Goal: Information Seeking & Learning: Learn about a topic

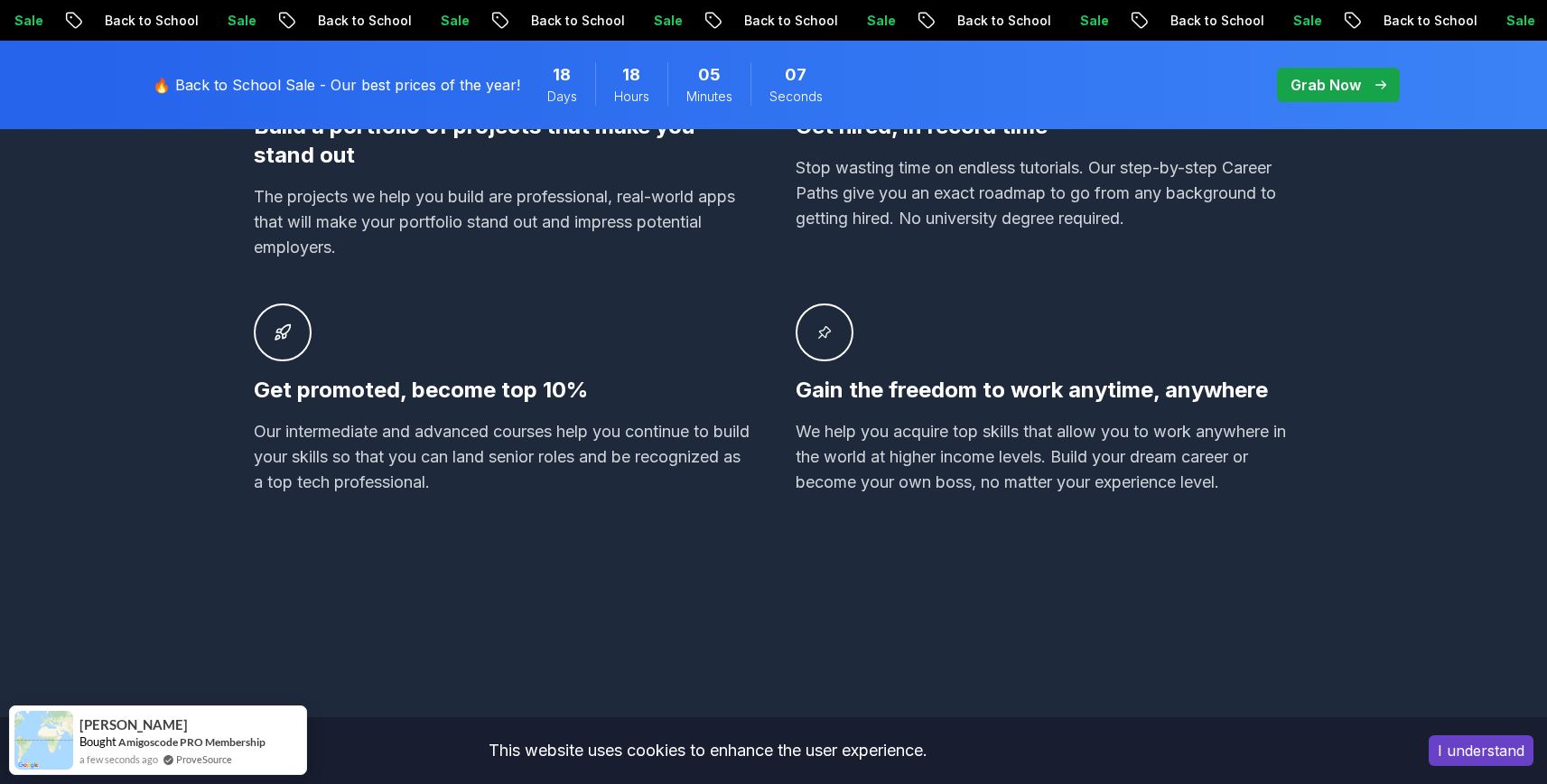
scroll to position [1397, 0]
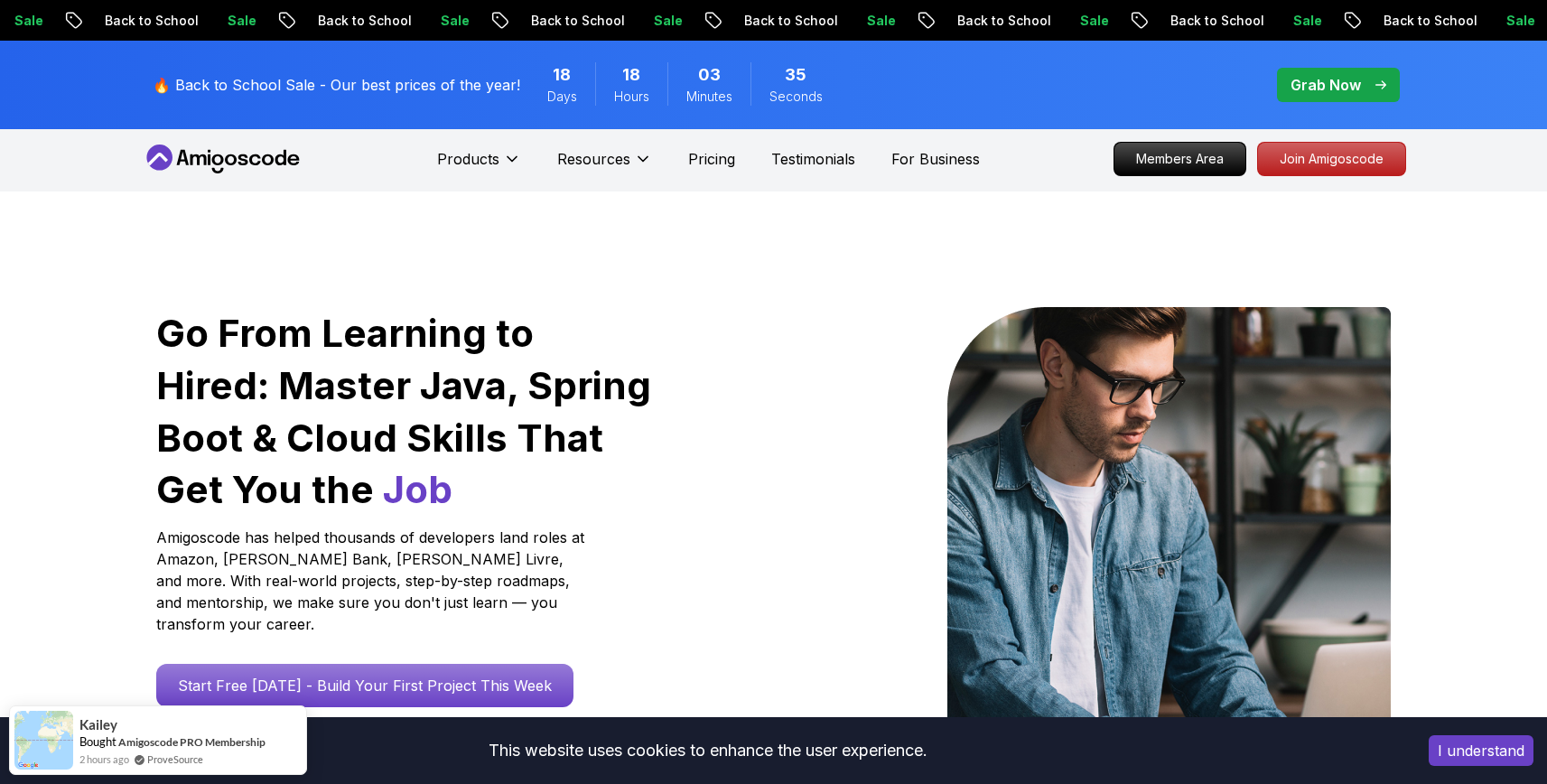
scroll to position [0, 0]
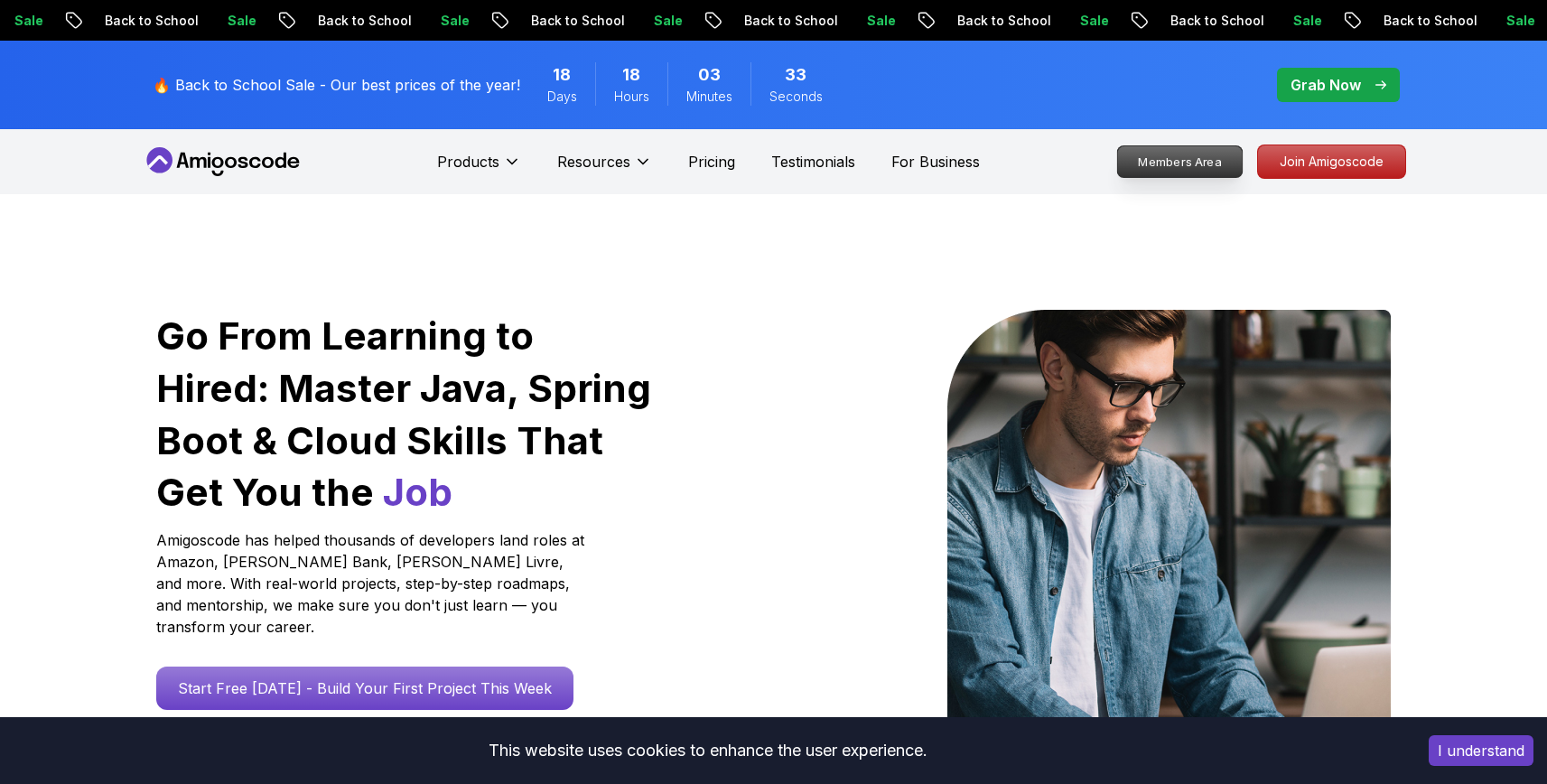
click at [1190, 163] on p "Members Area" at bounding box center [1179, 162] width 124 height 31
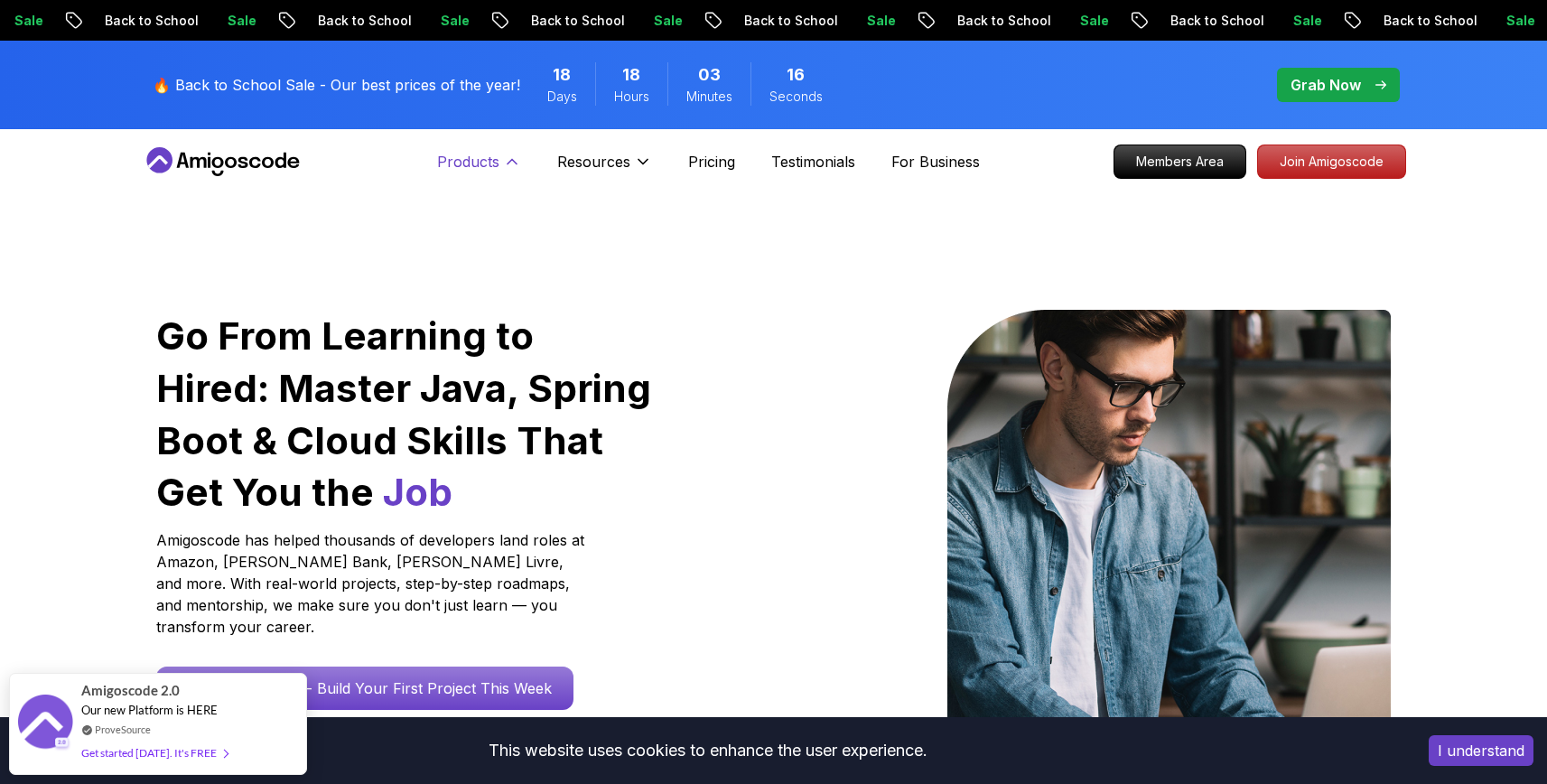
click at [515, 161] on icon at bounding box center [512, 162] width 18 height 18
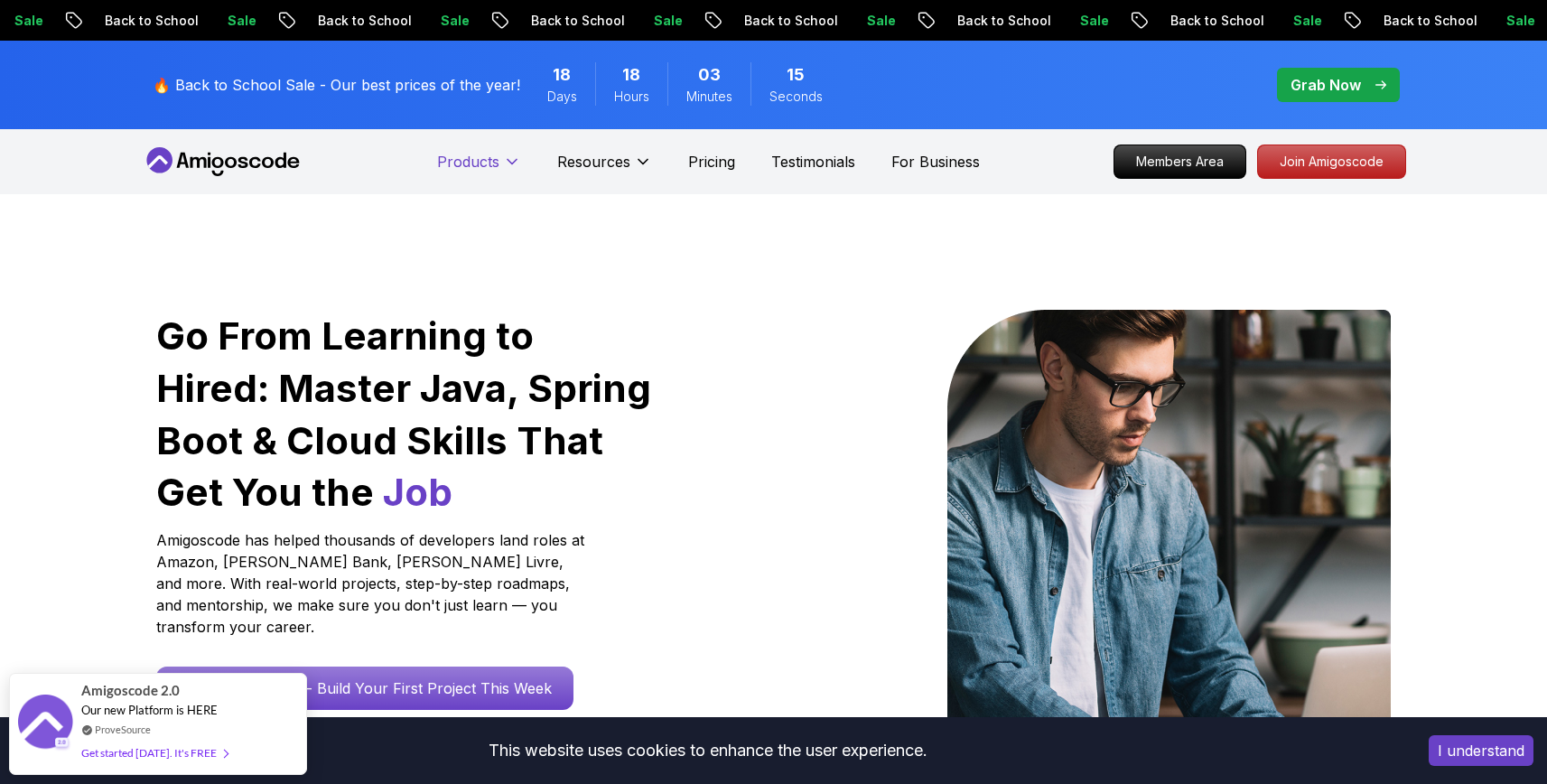
click at [515, 157] on icon at bounding box center [512, 162] width 18 height 18
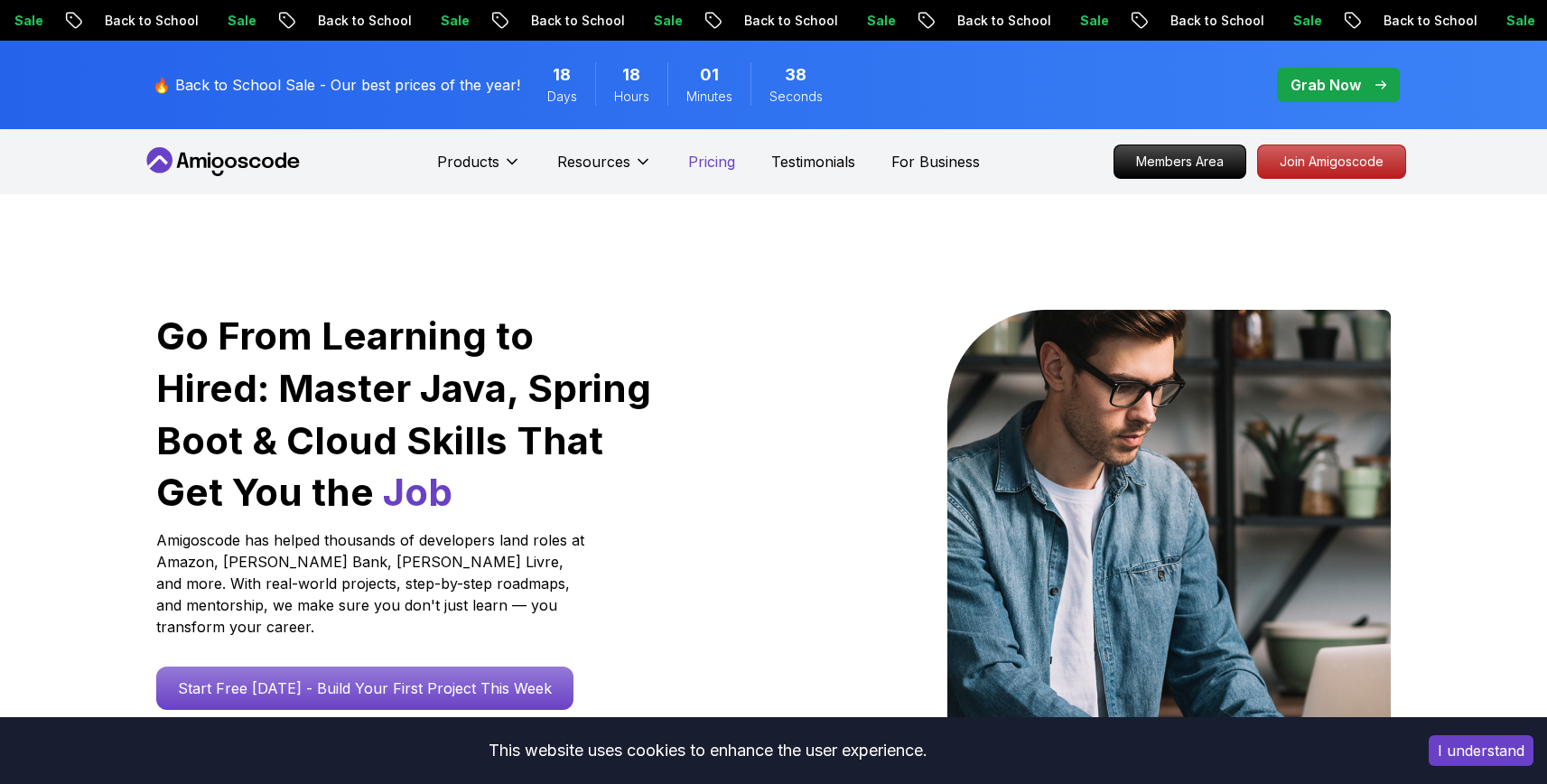
click at [712, 168] on p "Pricing" at bounding box center [711, 162] width 47 height 22
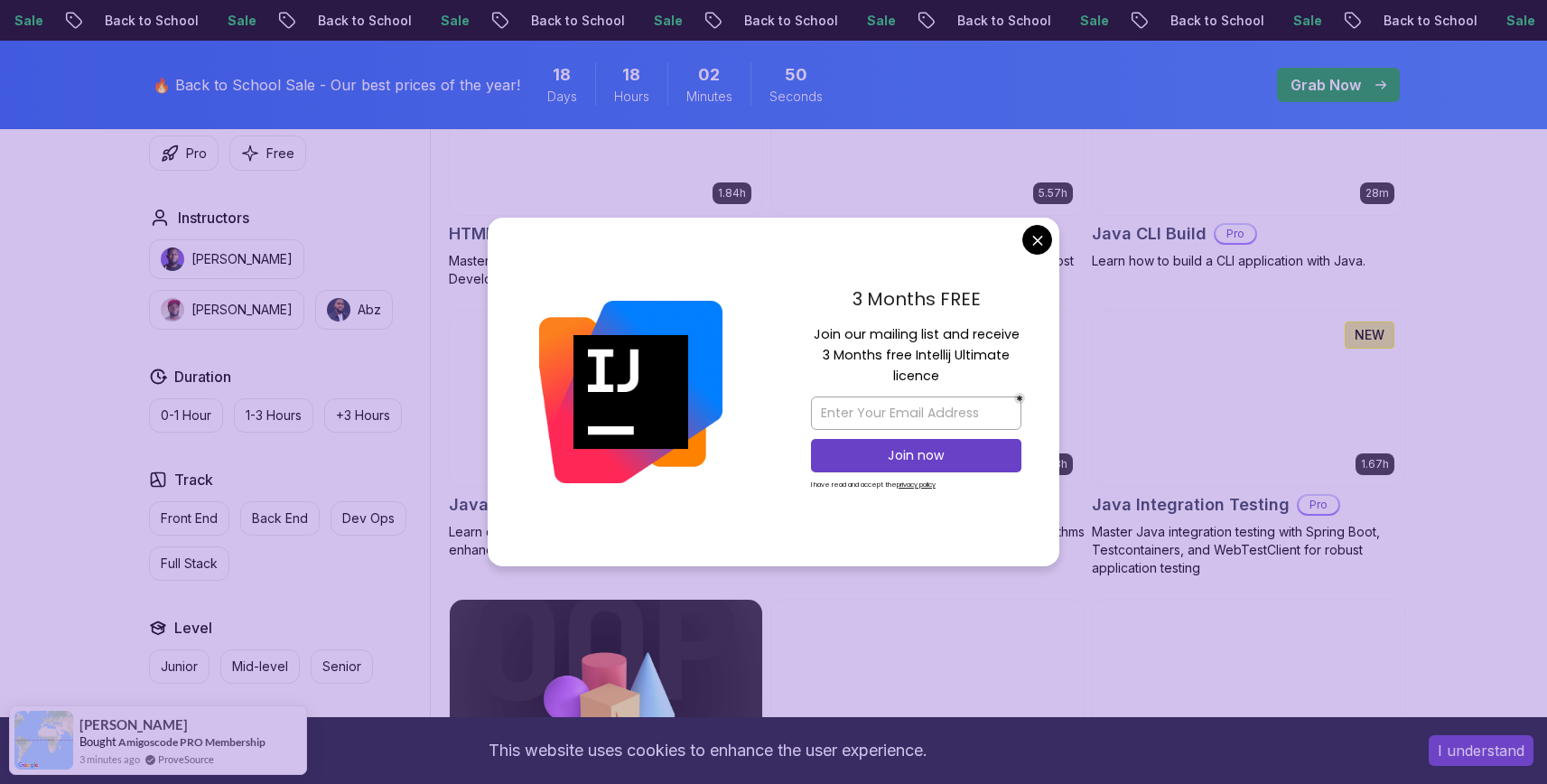
scroll to position [2376, 0]
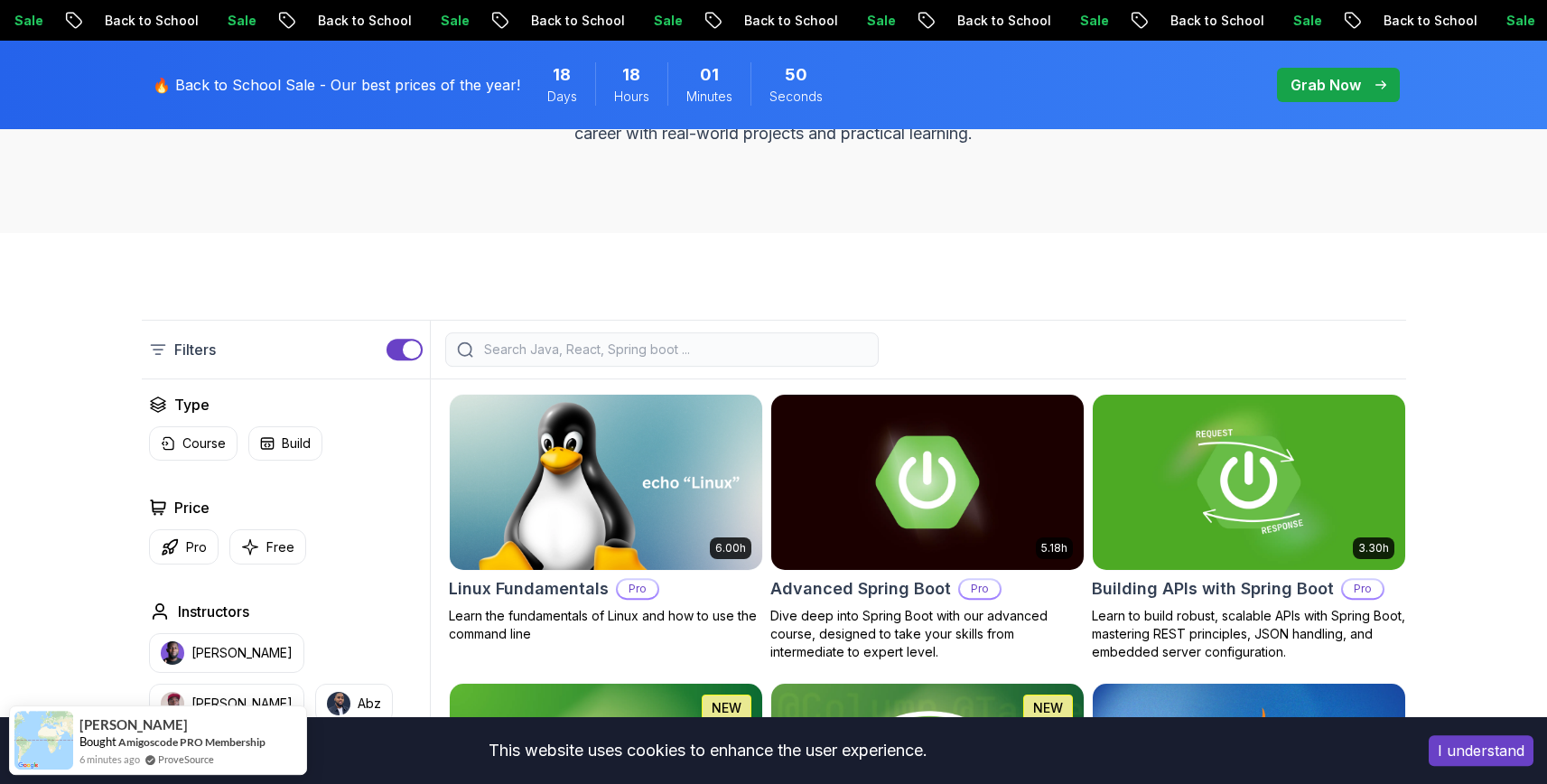
scroll to position [0, 0]
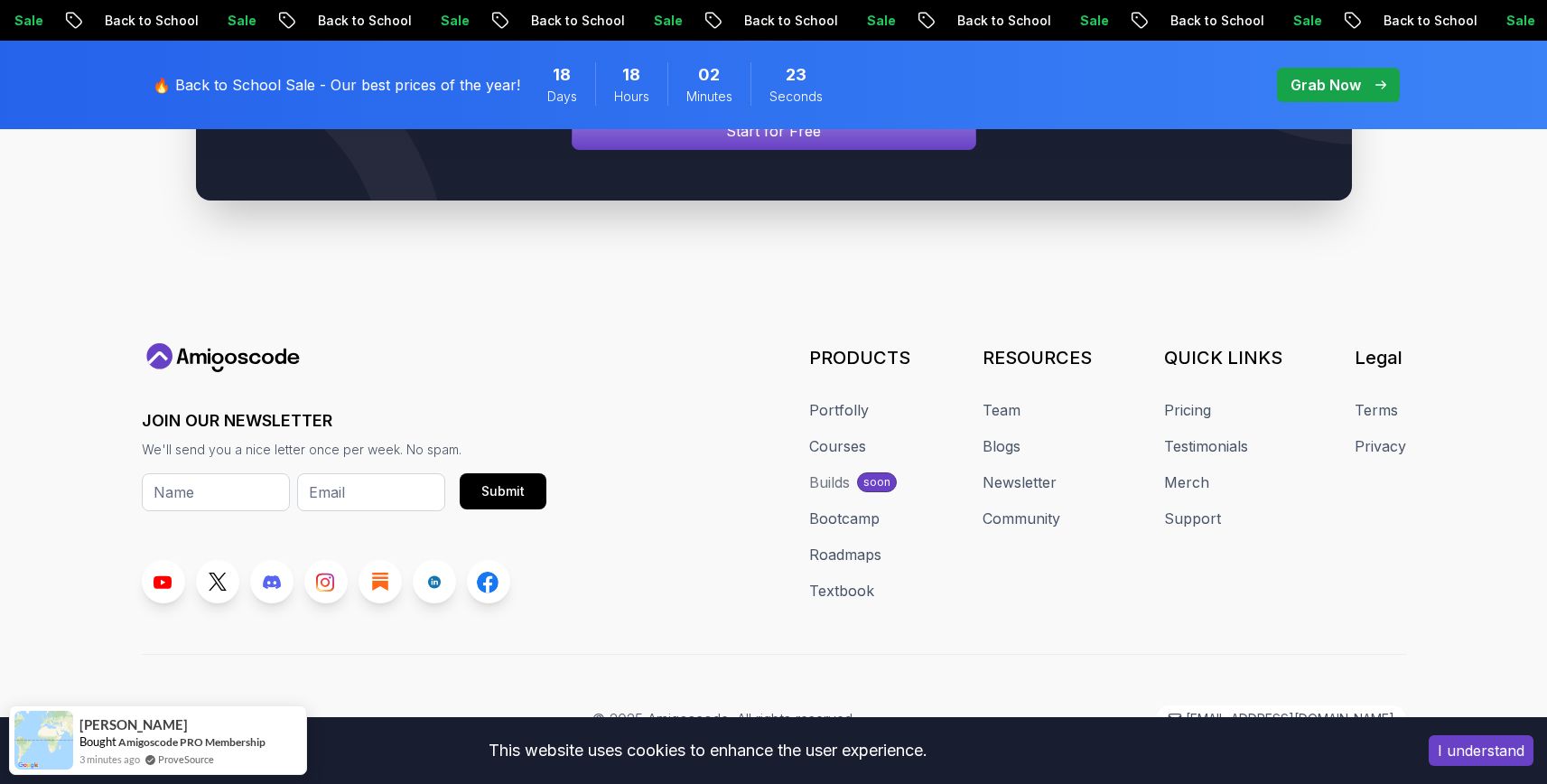
scroll to position [990, 0]
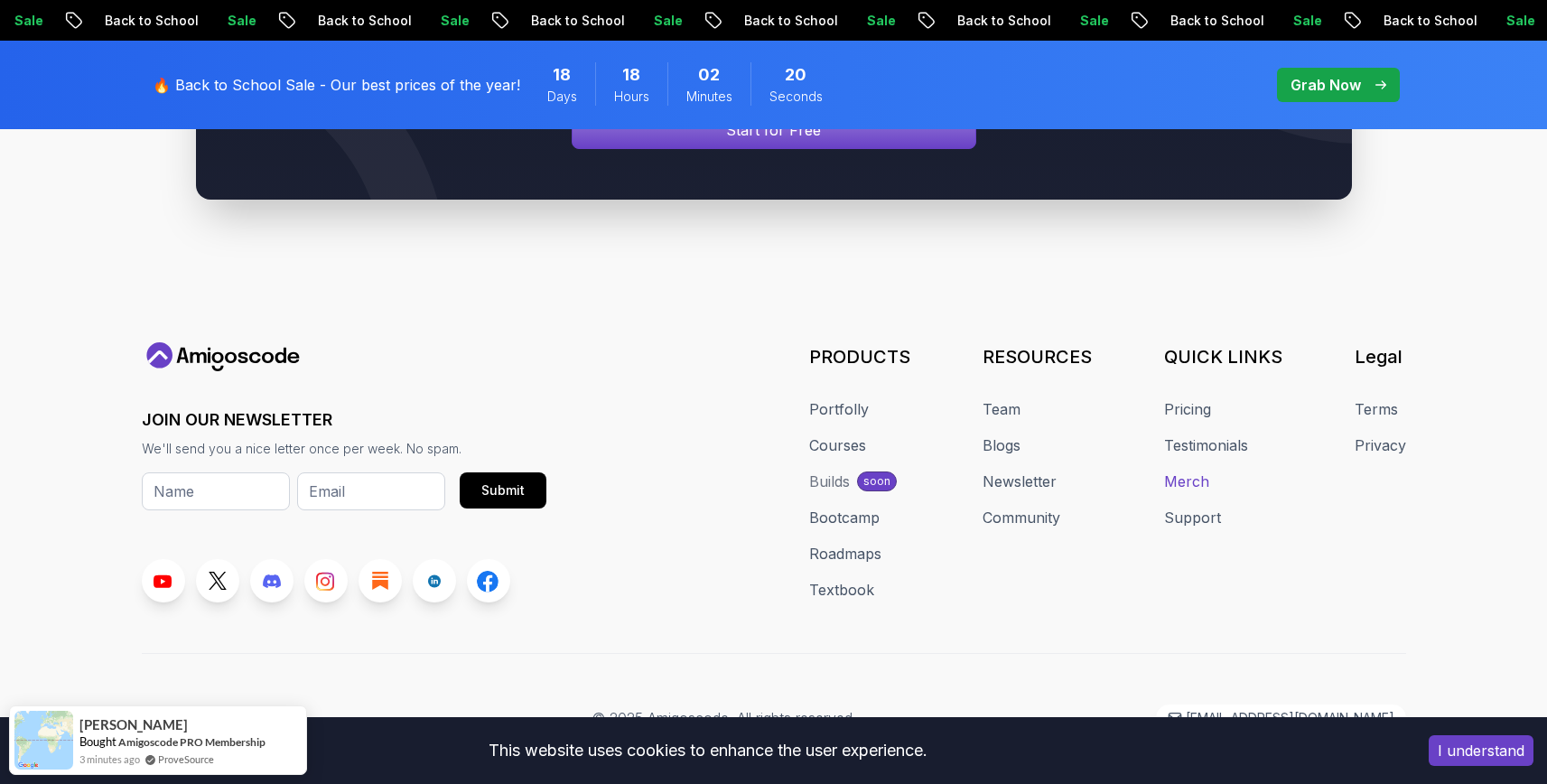
click at [1197, 482] on link "Merch" at bounding box center [1186, 481] width 45 height 22
